Goal: Information Seeking & Learning: Learn about a topic

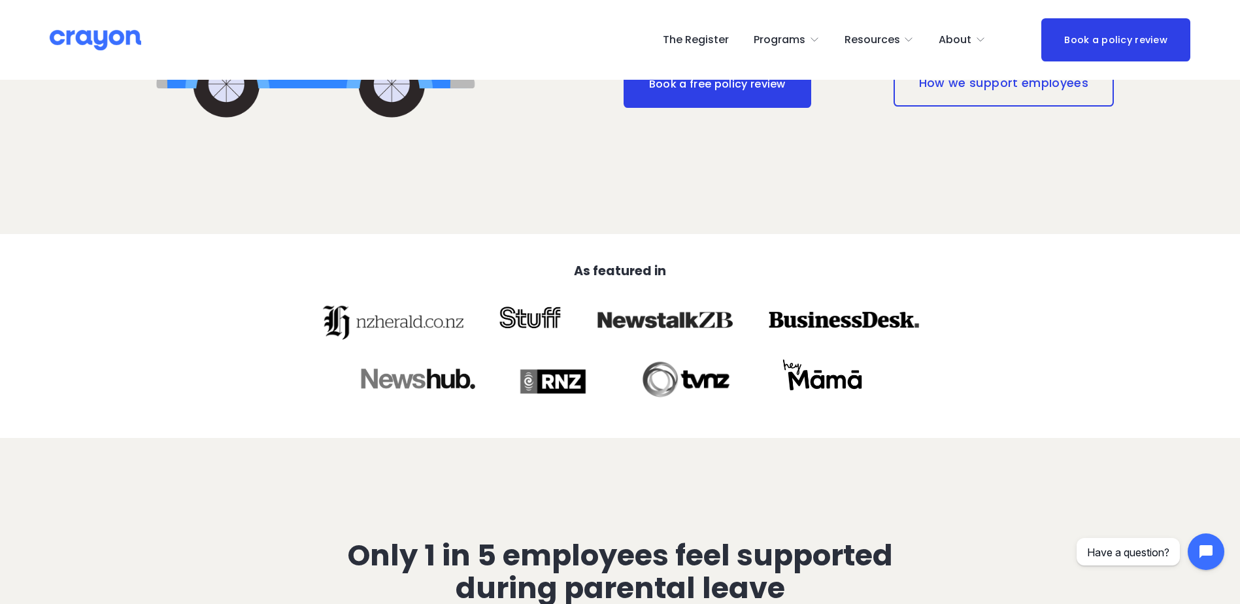
scroll to position [458, 0]
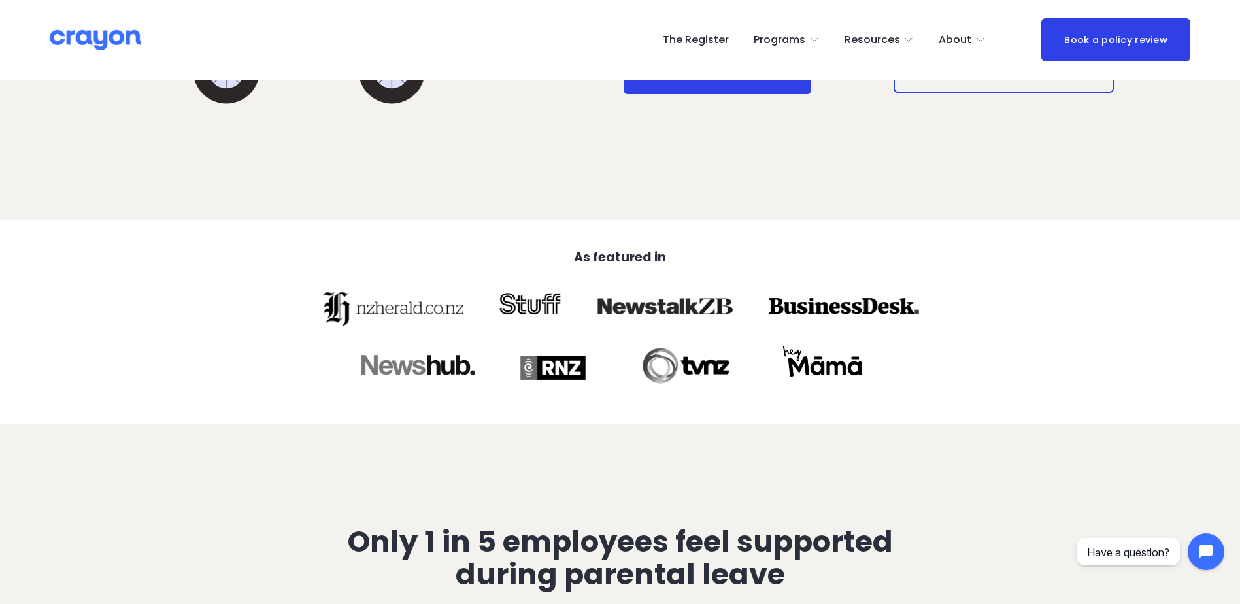
click at [703, 29] on link "The Register" at bounding box center [696, 39] width 66 height 21
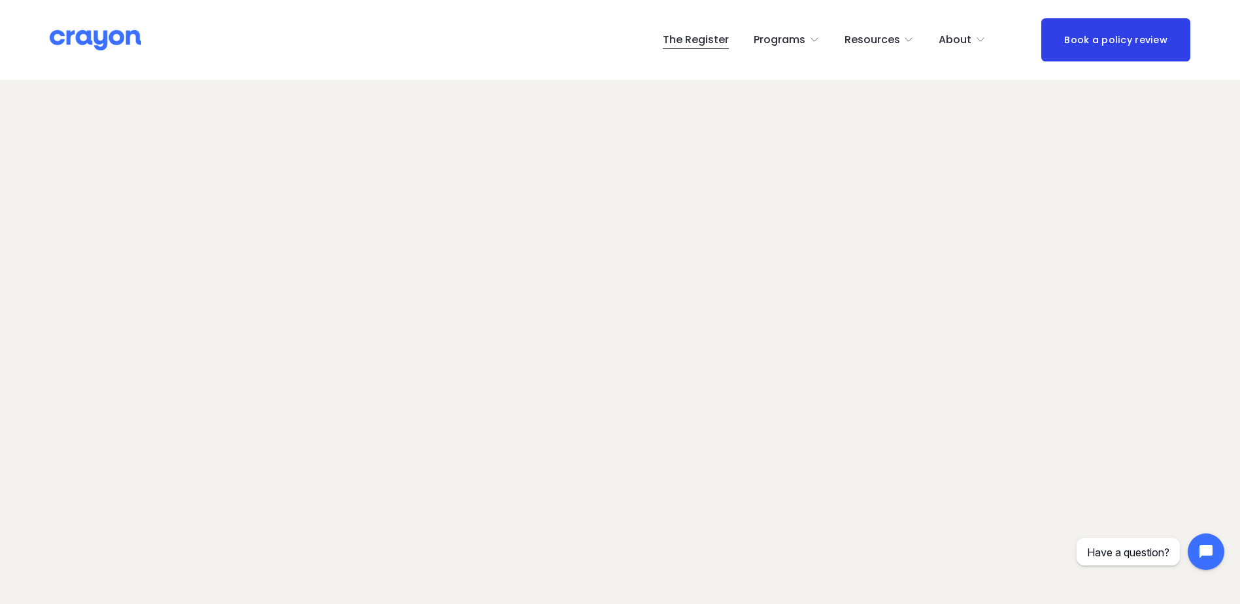
click at [0, 0] on span "Parent Hub" at bounding box center [0, 0] width 0 height 0
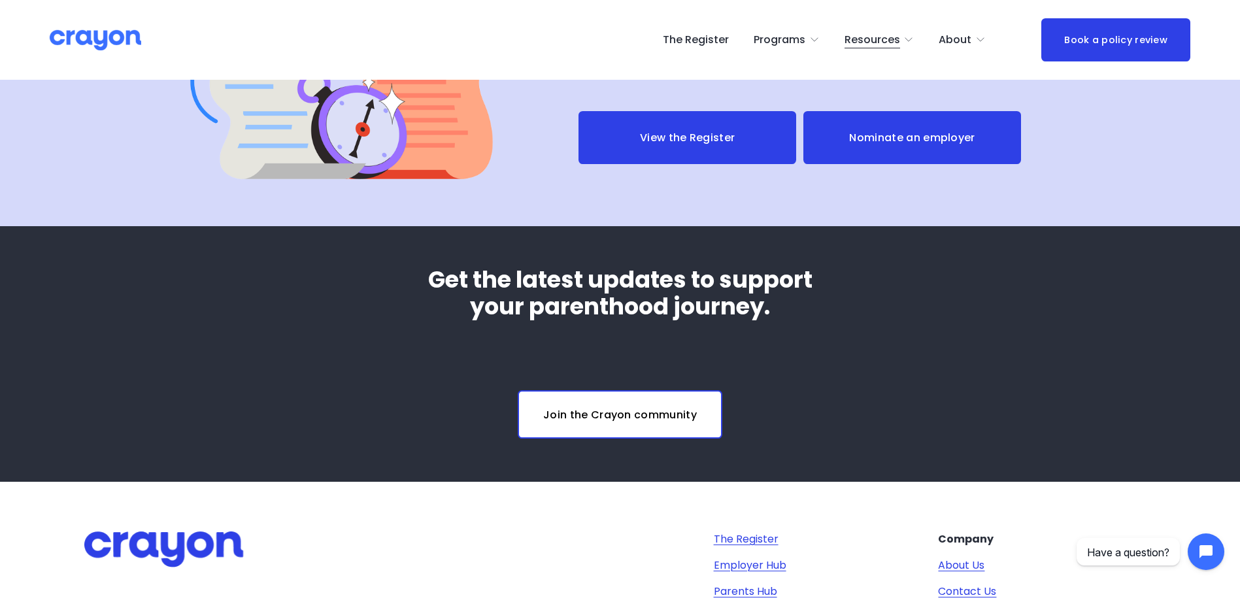
scroll to position [4735, 0]
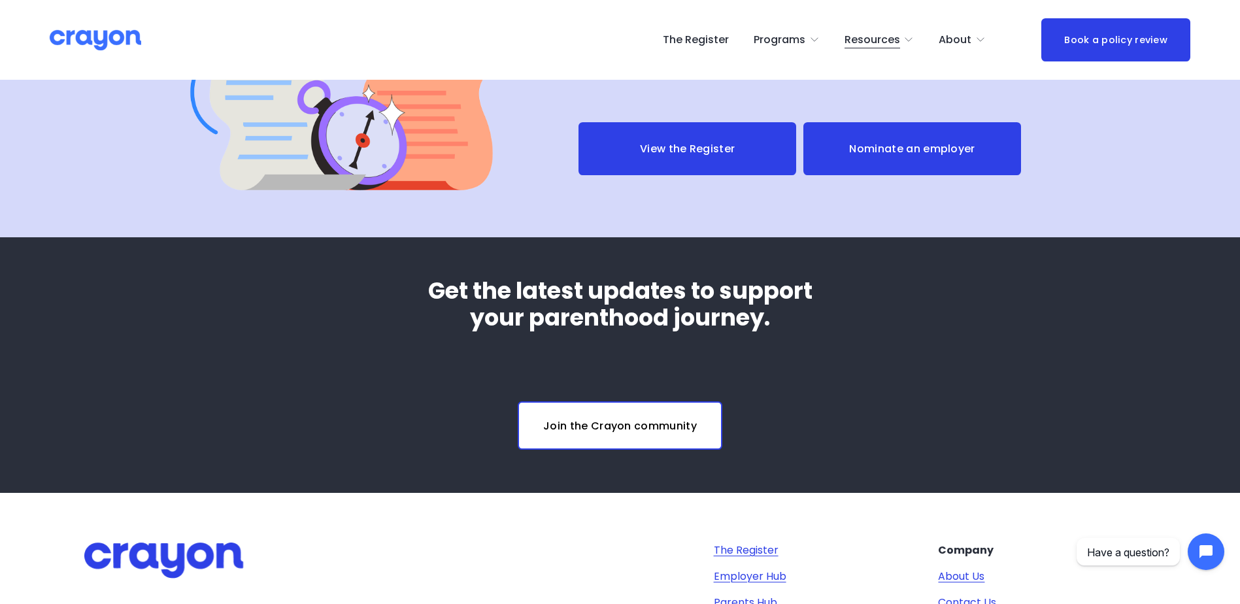
click at [646, 442] on link "Join the Crayon community" at bounding box center [620, 425] width 205 height 48
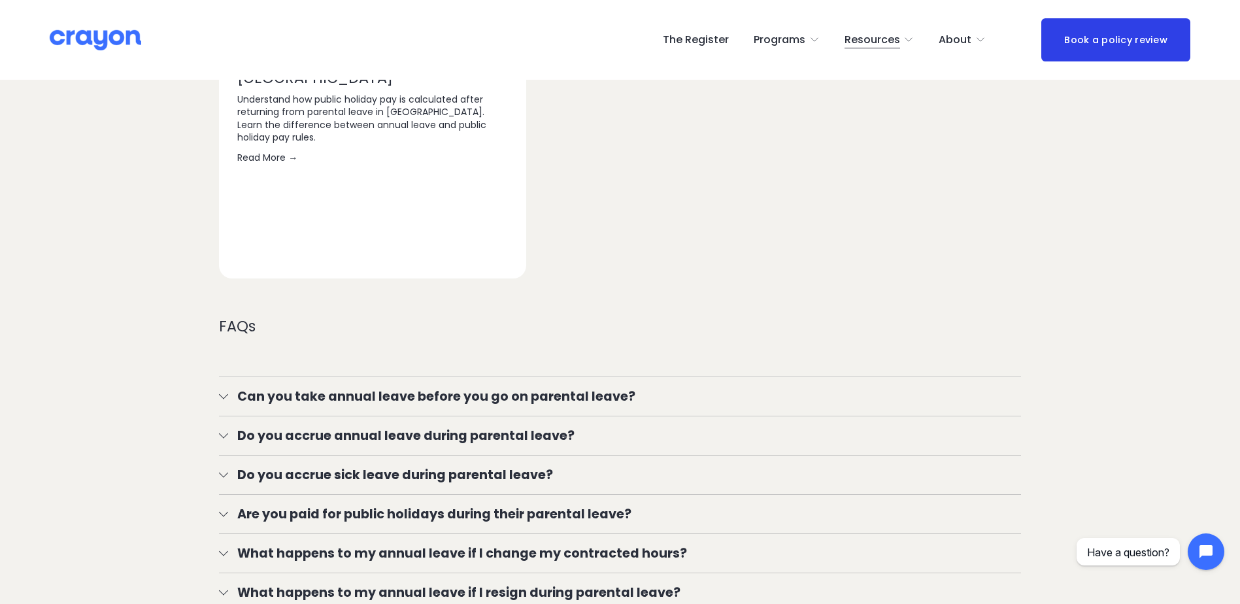
scroll to position [1989, 0]
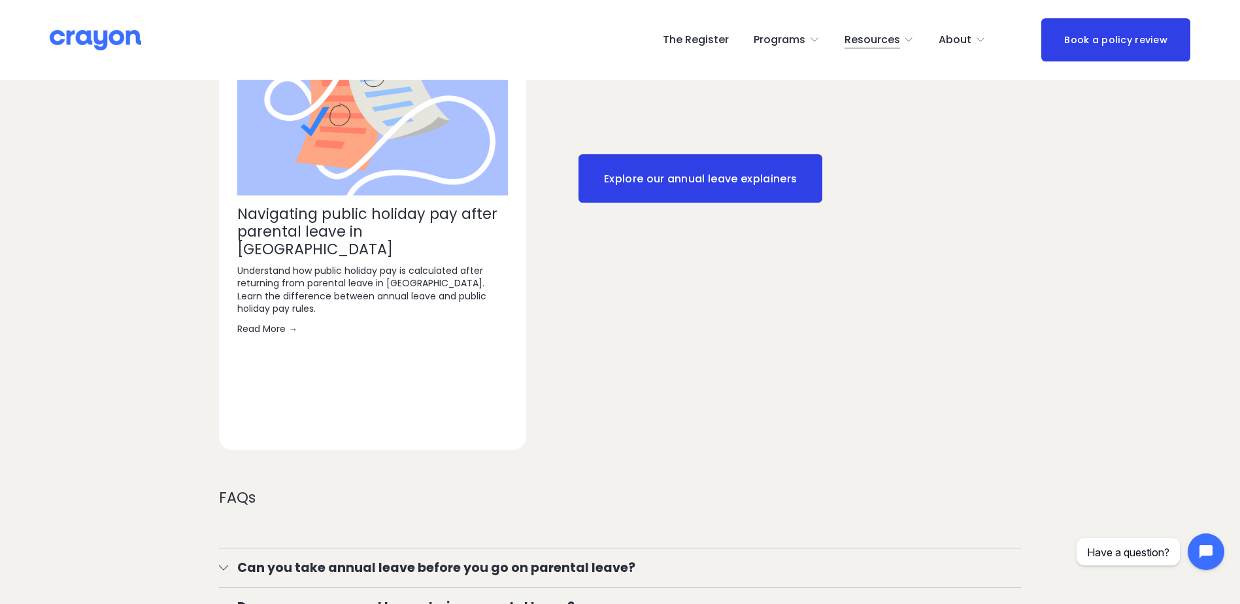
click at [0, 0] on span "Nest: Baby Prep" at bounding box center [0, 0] width 0 height 0
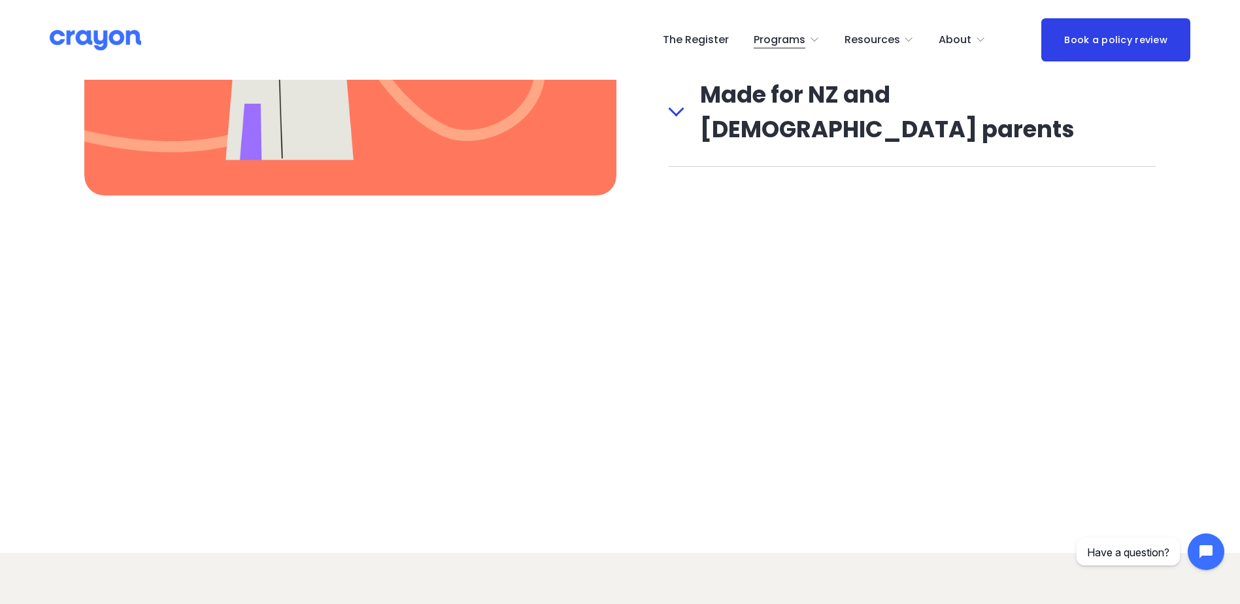
scroll to position [1896, 0]
